Goal: Task Accomplishment & Management: Use online tool/utility

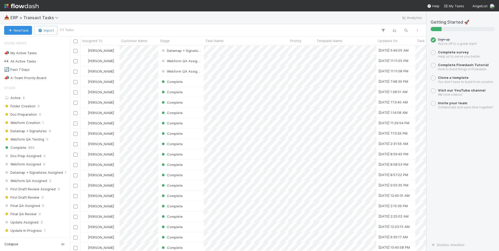
scroll to position [206, 356]
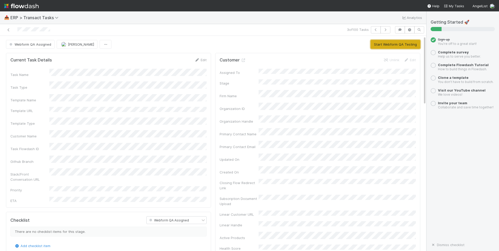
click at [387, 46] on button "Start Webform QA Testing" at bounding box center [395, 44] width 50 height 9
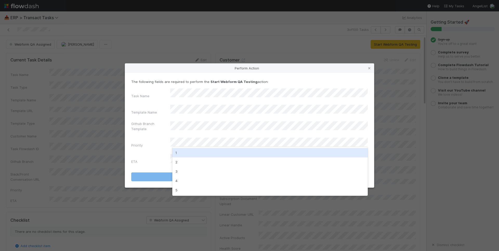
click at [247, 154] on div "1" at bounding box center [269, 152] width 195 height 9
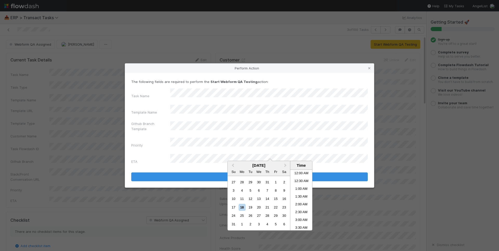
scroll to position [270, 0]
click at [251, 208] on div "19" at bounding box center [250, 207] width 7 height 7
click at [300, 196] on li "2:00 AM" at bounding box center [301, 197] width 22 height 8
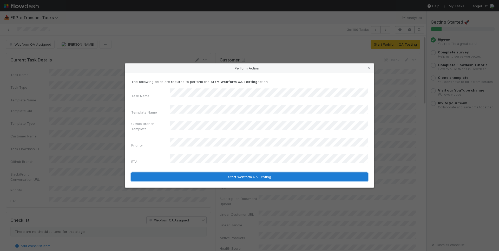
click at [284, 173] on button "Start Webform QA Testing" at bounding box center [249, 177] width 236 height 9
